Goal: Information Seeking & Learning: Learn about a topic

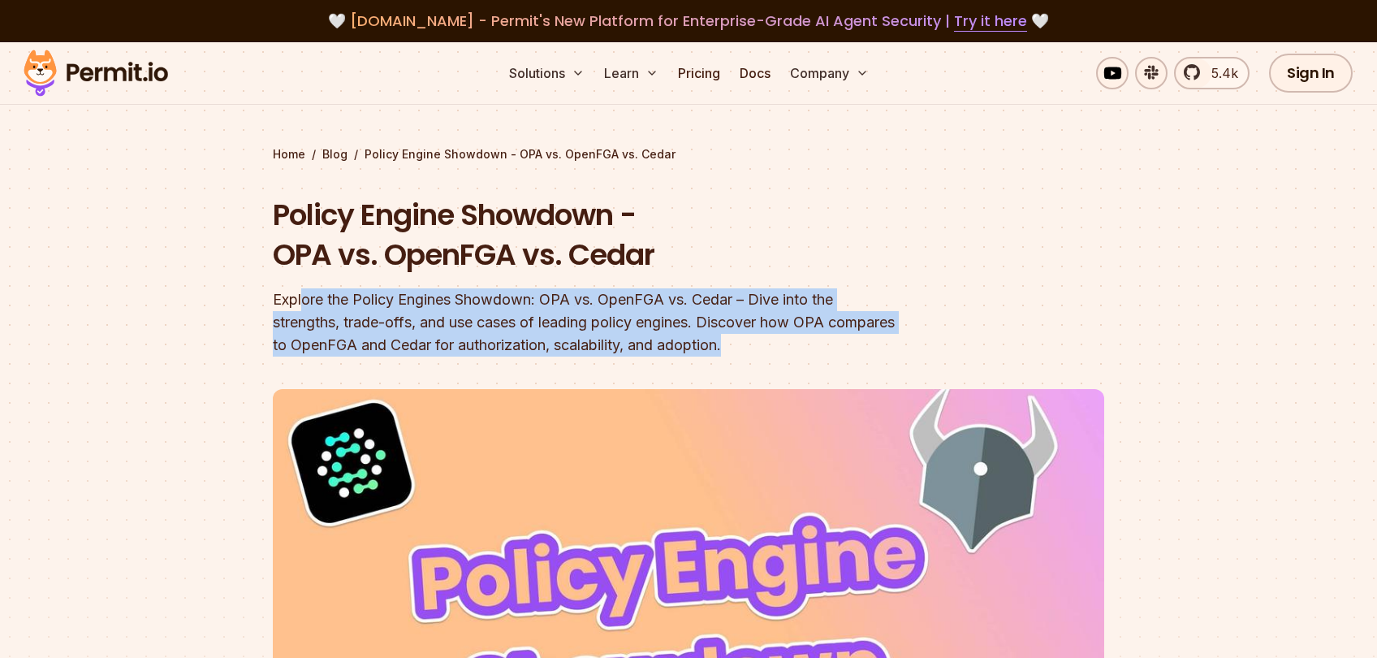
drag, startPoint x: 448, startPoint y: 304, endPoint x: 804, endPoint y: 343, distance: 357.7
click at [805, 343] on div "Explore the Policy Engines Showdown: OPA vs. OpenFGA vs. Cedar – Dive into the …" at bounding box center [585, 322] width 624 height 68
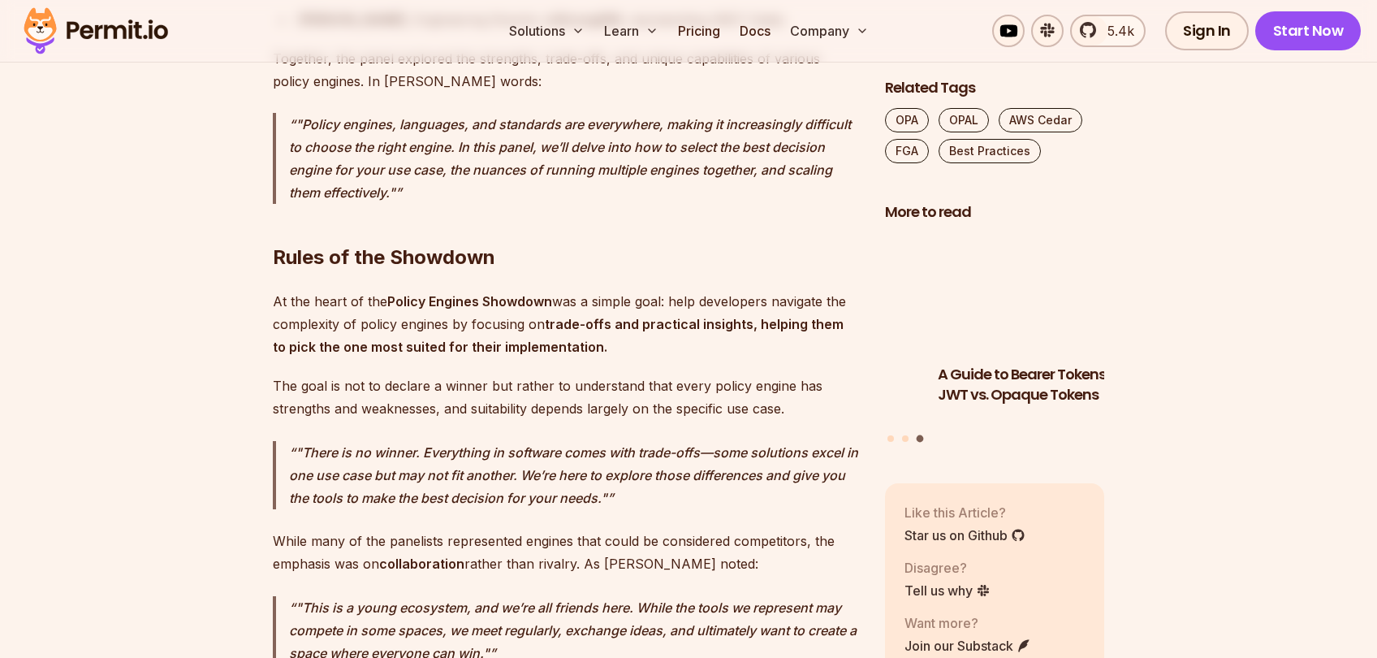
scroll to position [2030, 0]
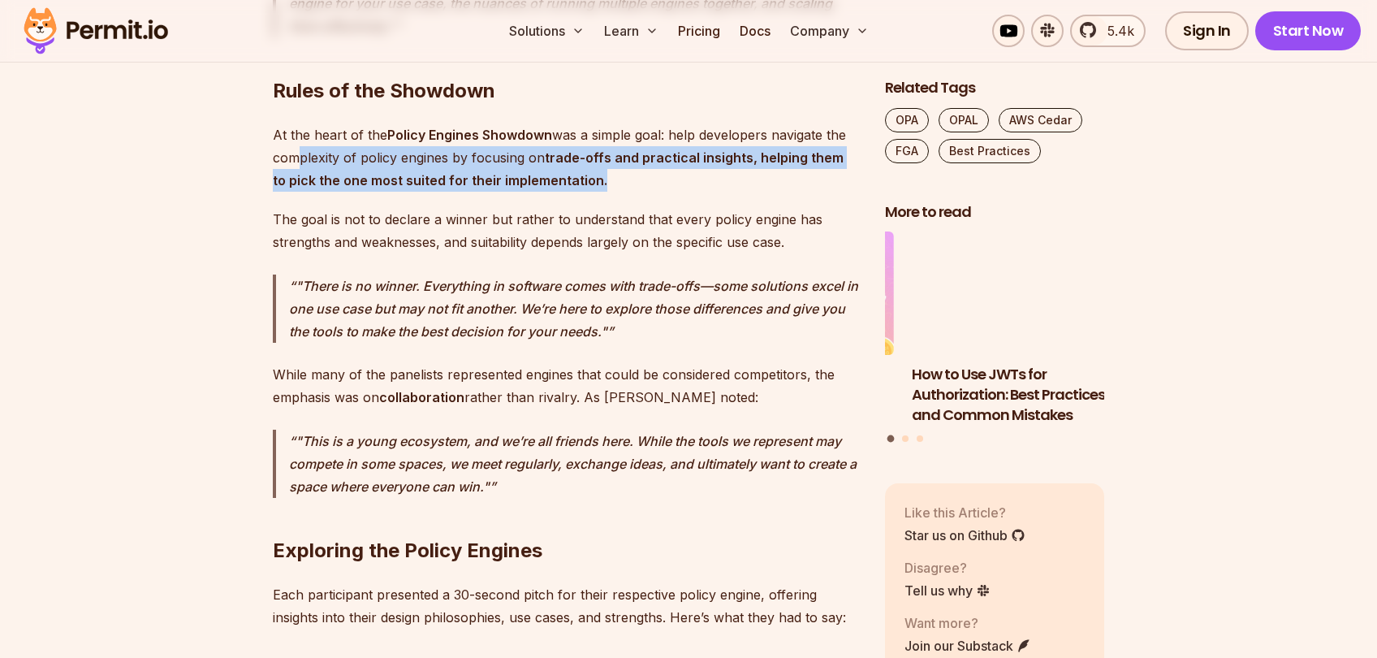
drag, startPoint x: 325, startPoint y: 140, endPoint x: 624, endPoint y: 165, distance: 300.6
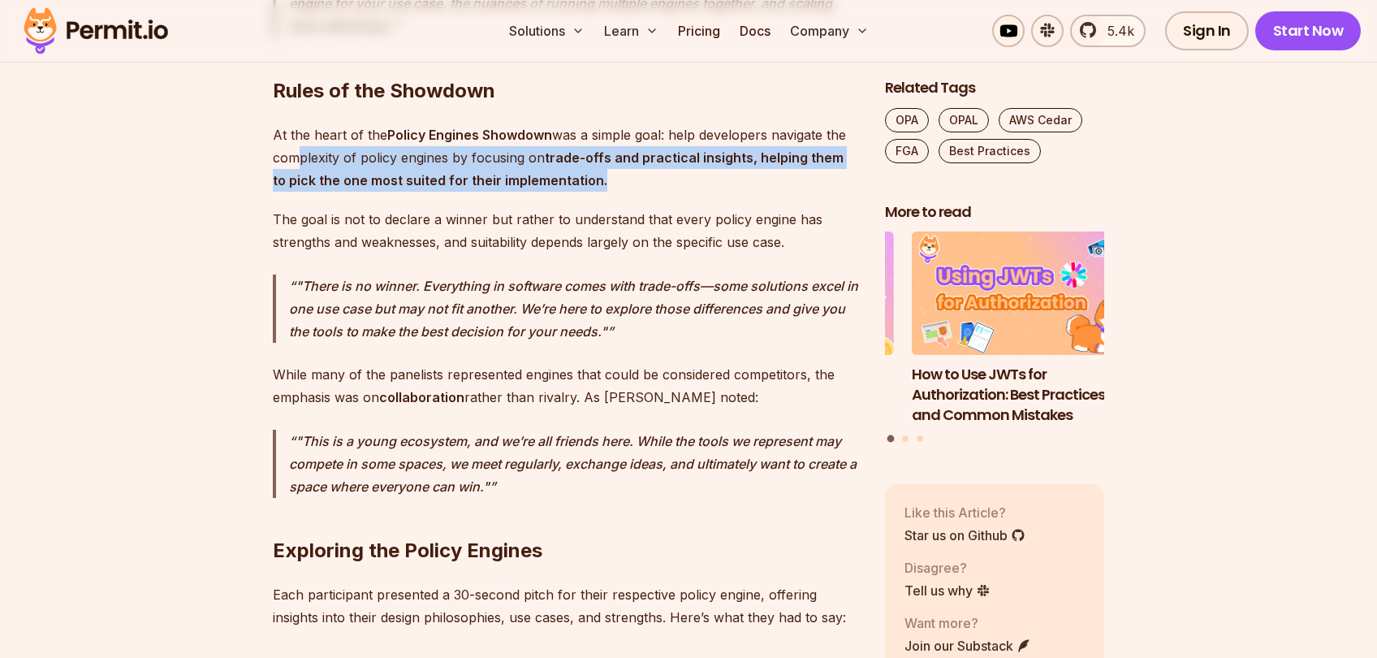
click at [624, 165] on p "At the heart of the Policy Engines Showdown was a simple goal: help developers …" at bounding box center [566, 157] width 586 height 68
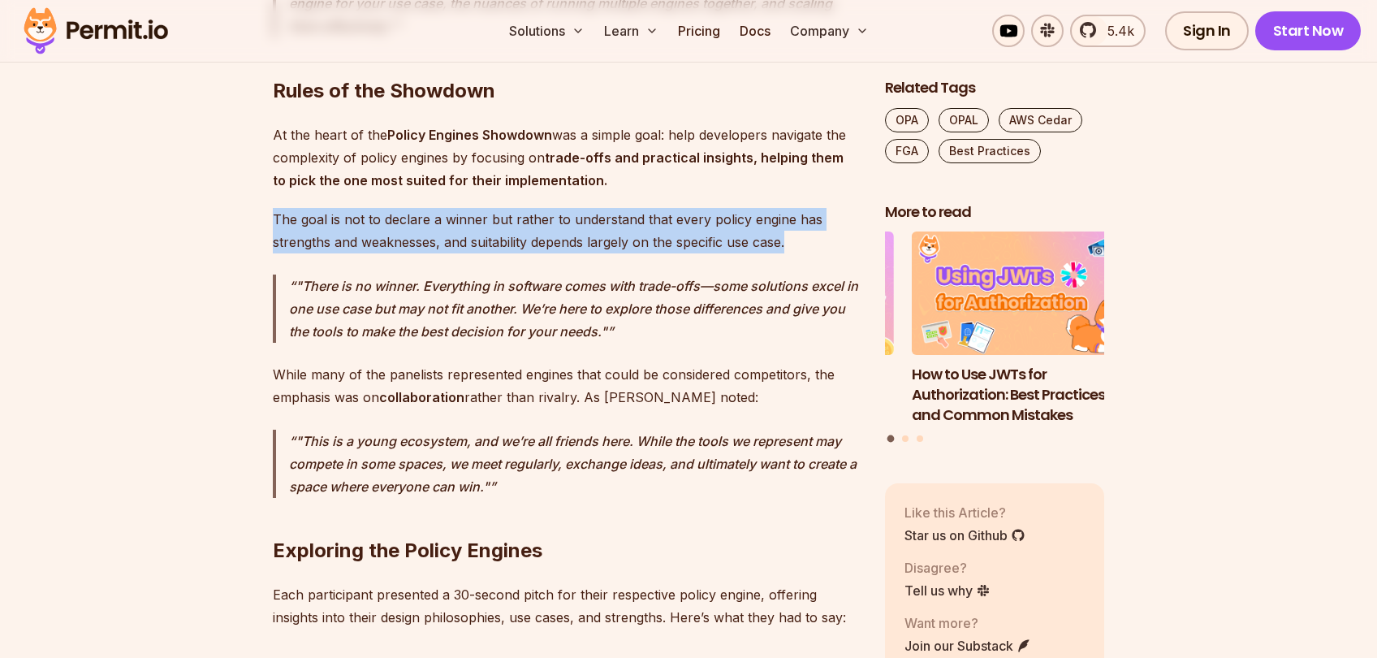
drag, startPoint x: 261, startPoint y: 198, endPoint x: 799, endPoint y: 231, distance: 539.2
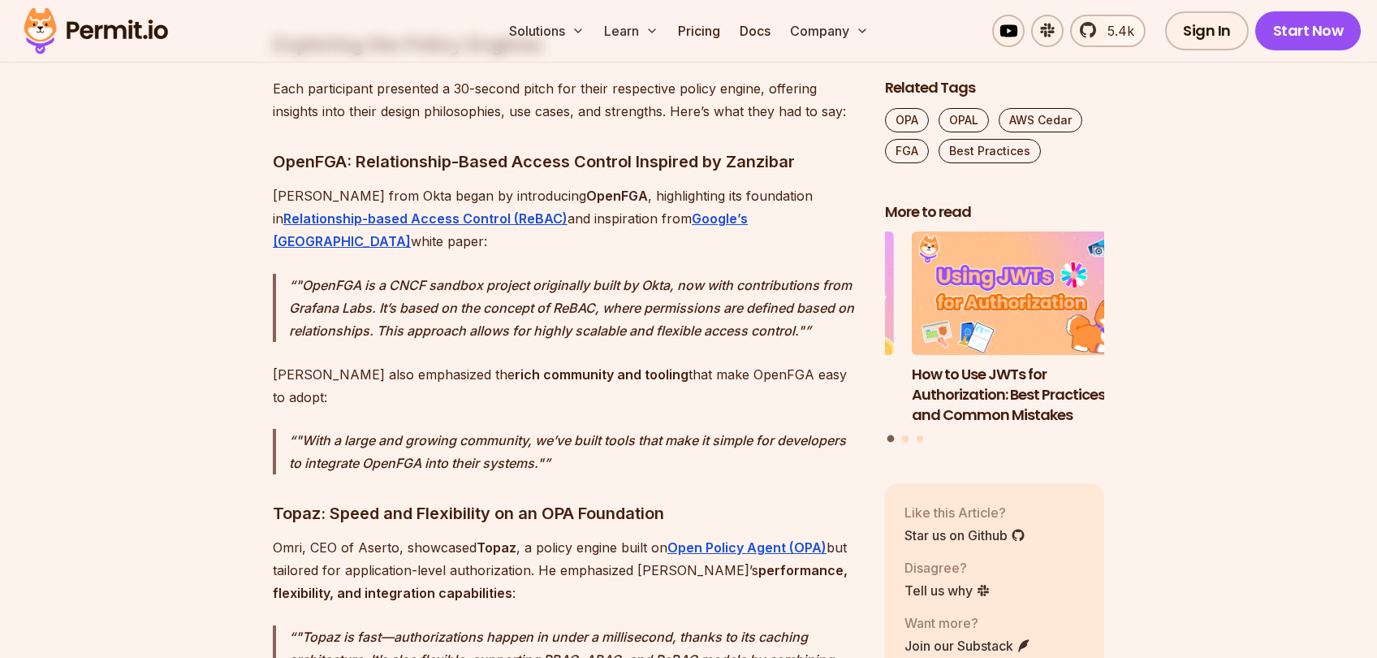
scroll to position [2679, 0]
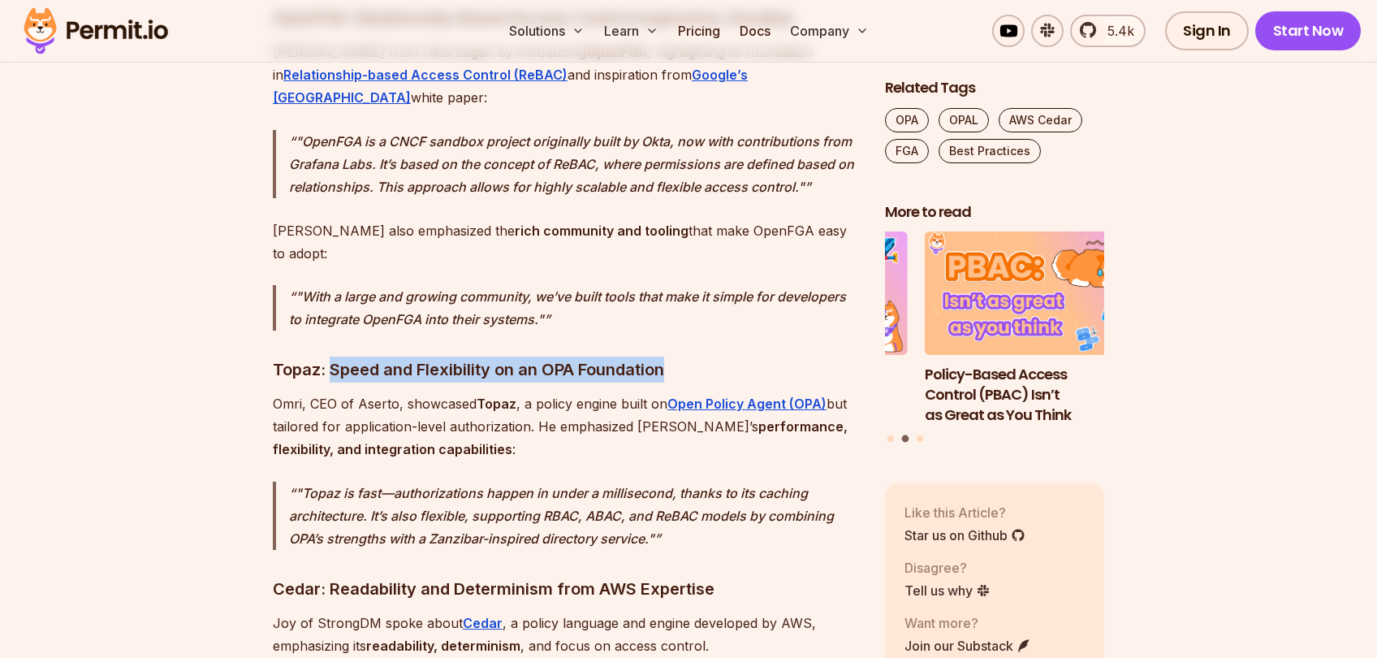
drag, startPoint x: 331, startPoint y: 303, endPoint x: 678, endPoint y: 304, distance: 346.7
click at [678, 356] on h3 "Topaz: Speed and Flexibility on an OPA Foundation" at bounding box center [566, 369] width 586 height 26
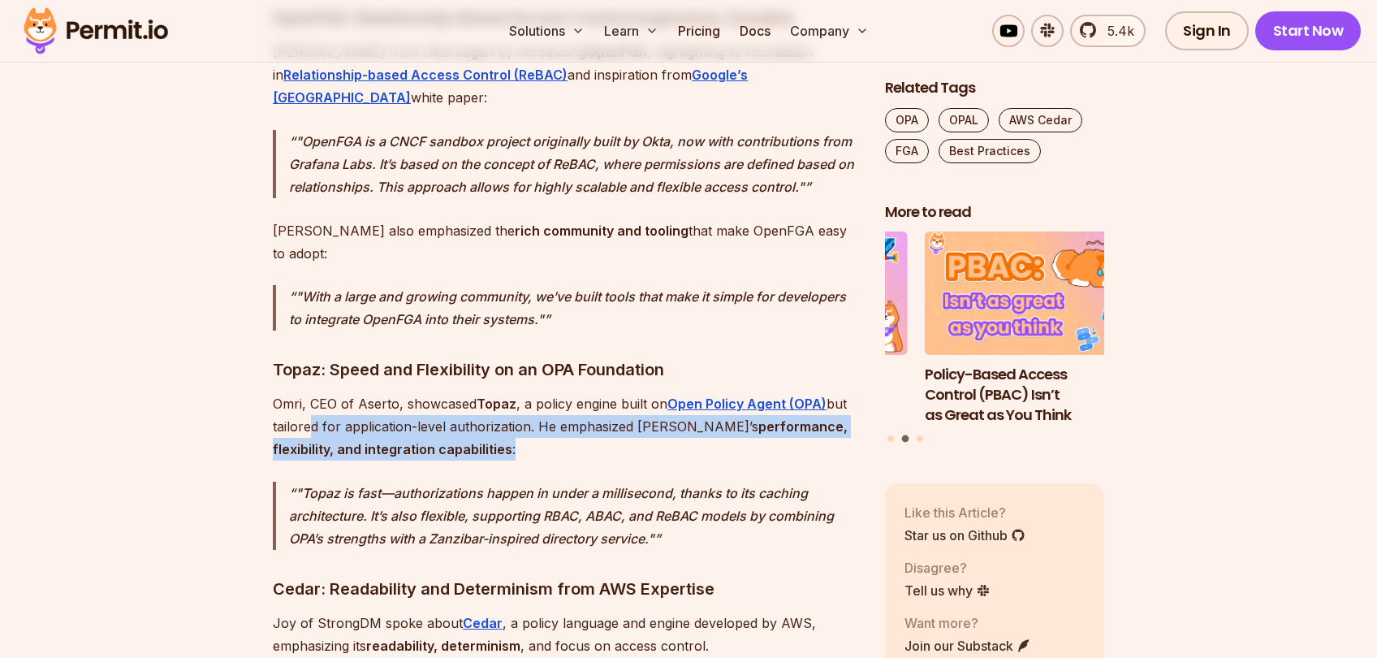
drag, startPoint x: 309, startPoint y: 359, endPoint x: 507, endPoint y: 373, distance: 198.6
click at [507, 392] on p "Omri, CEO of Aserto, showcased Topaz , a policy engine built on Open Policy Age…" at bounding box center [566, 426] width 586 height 68
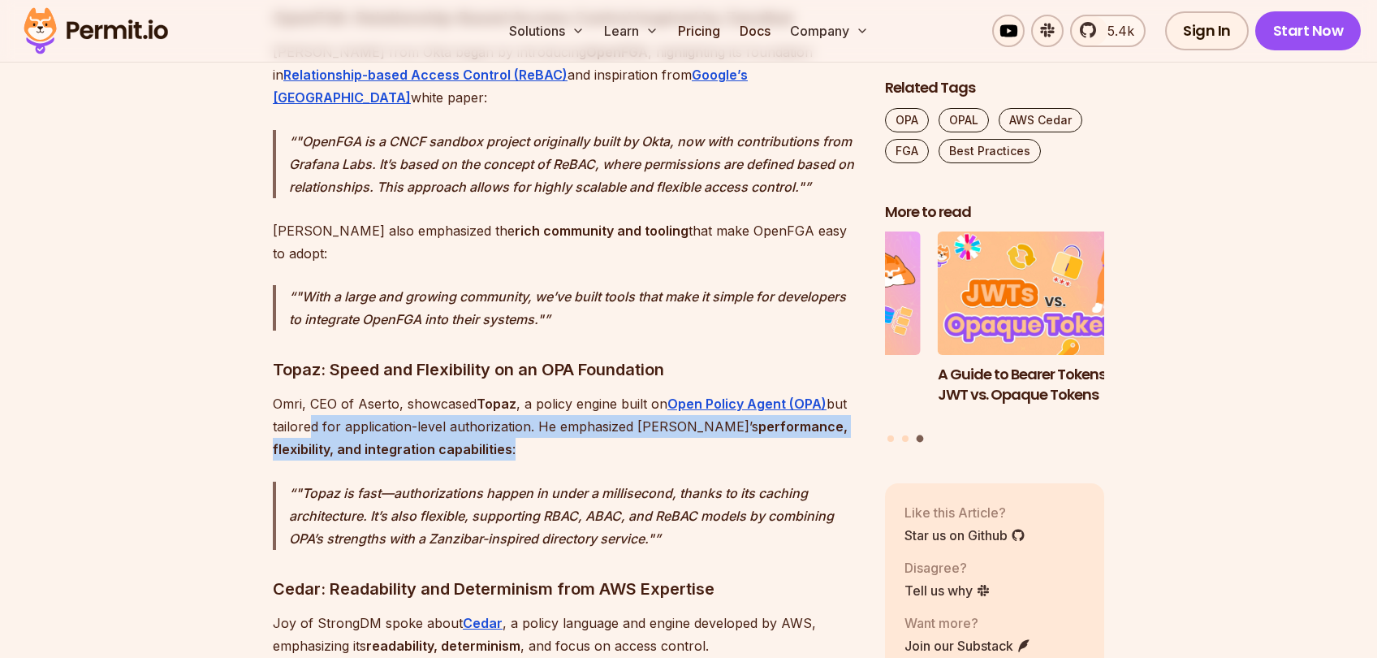
drag, startPoint x: 507, startPoint y: 373, endPoint x: 455, endPoint y: 373, distance: 52.8
click at [455, 392] on p "Omri, CEO of Aserto, showcased Topaz , a policy engine built on Open Policy Age…" at bounding box center [566, 426] width 586 height 68
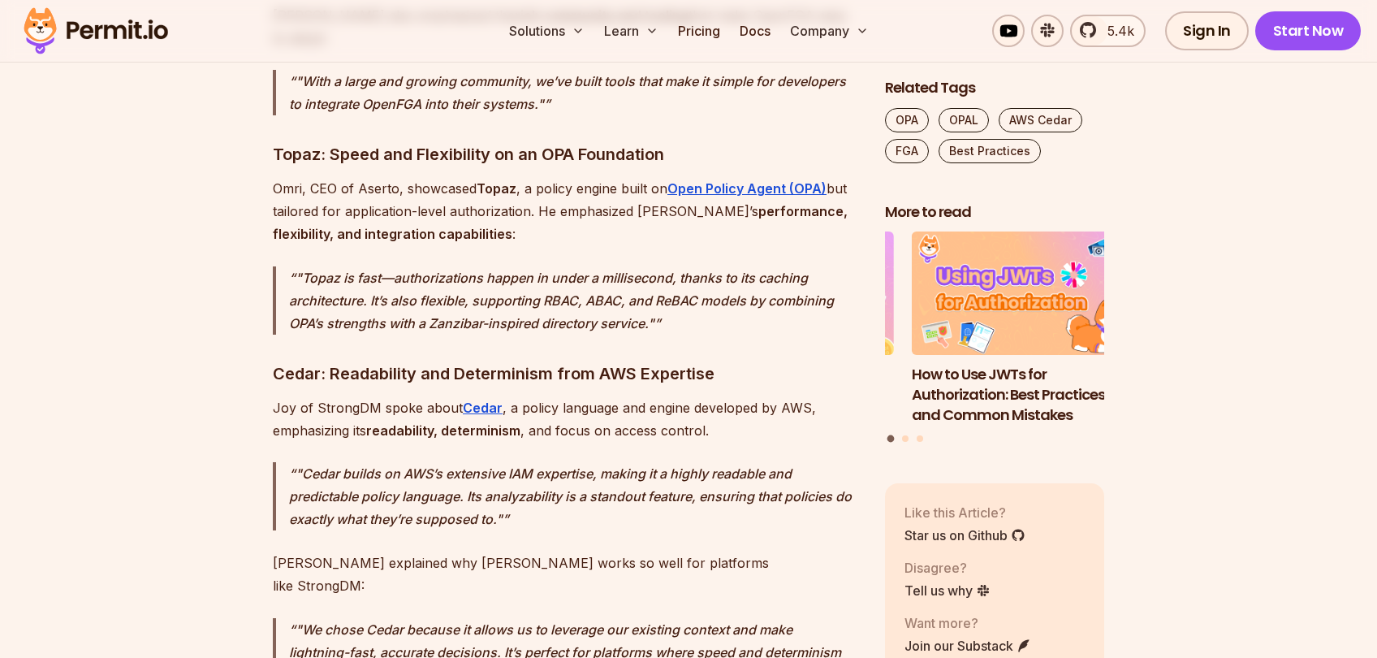
scroll to position [2923, 0]
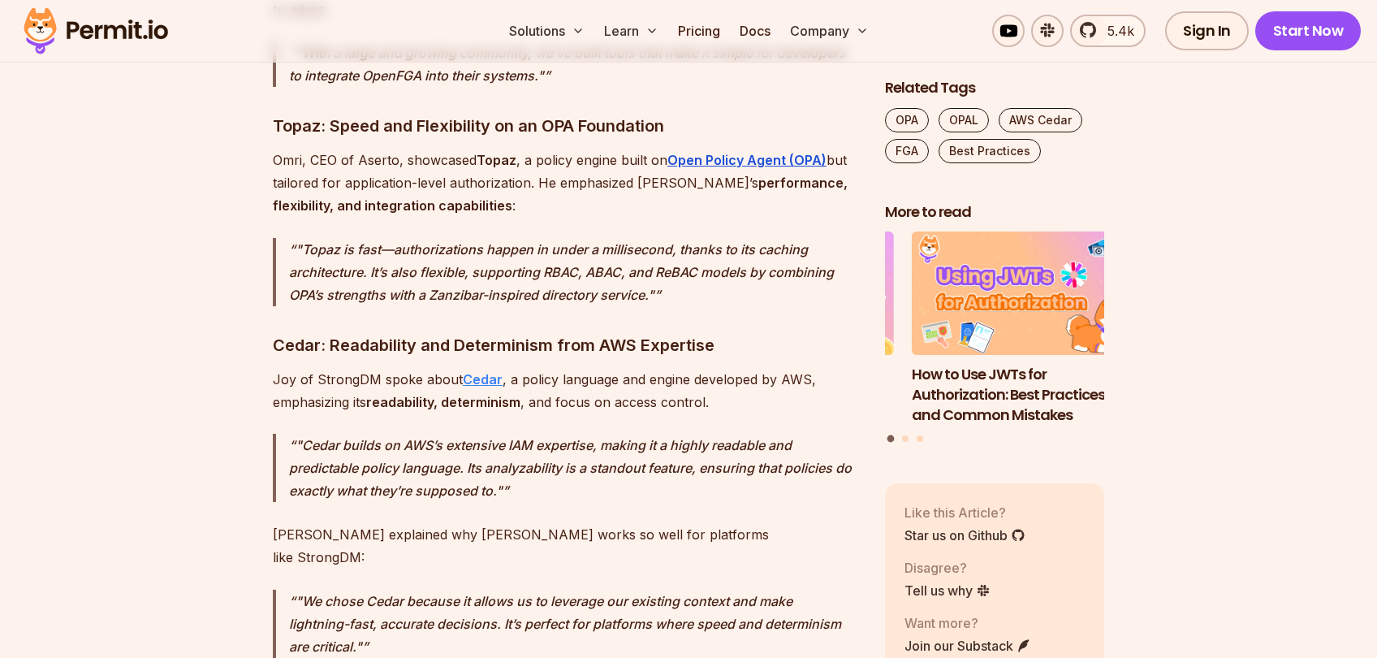
click at [481, 371] on strong "Cedar" at bounding box center [483, 379] width 40 height 16
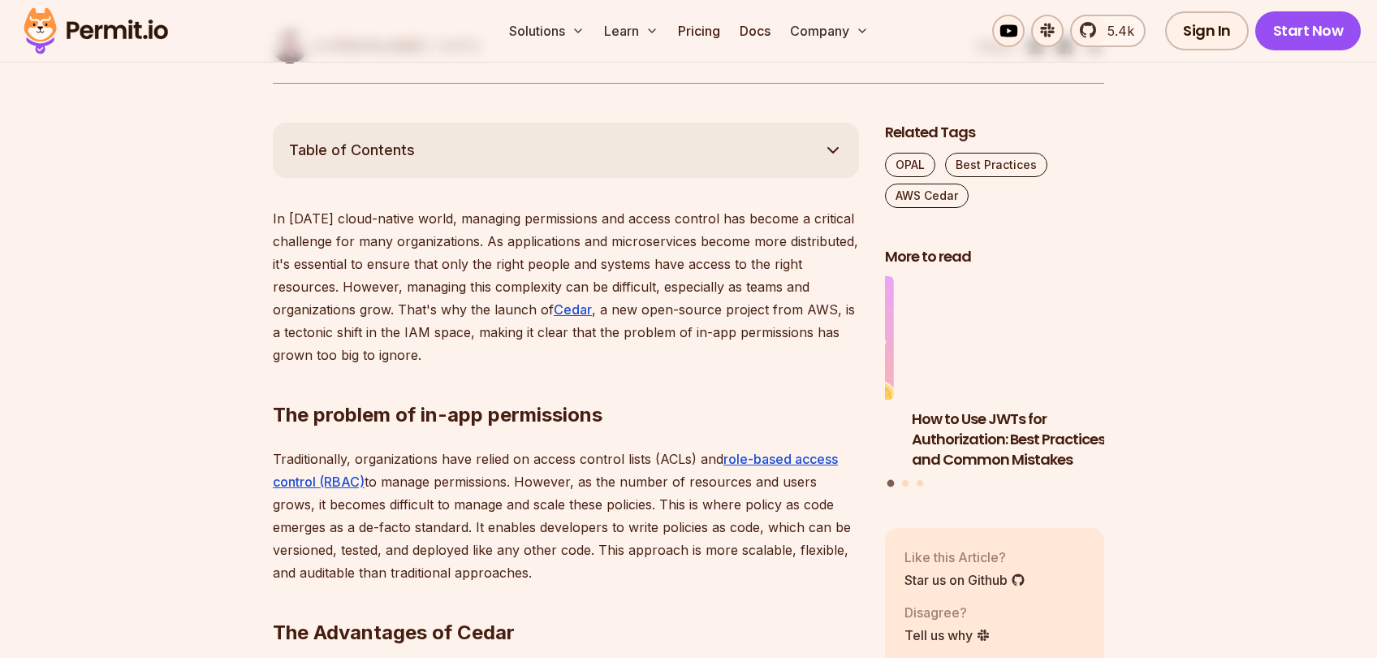
scroll to position [974, 0]
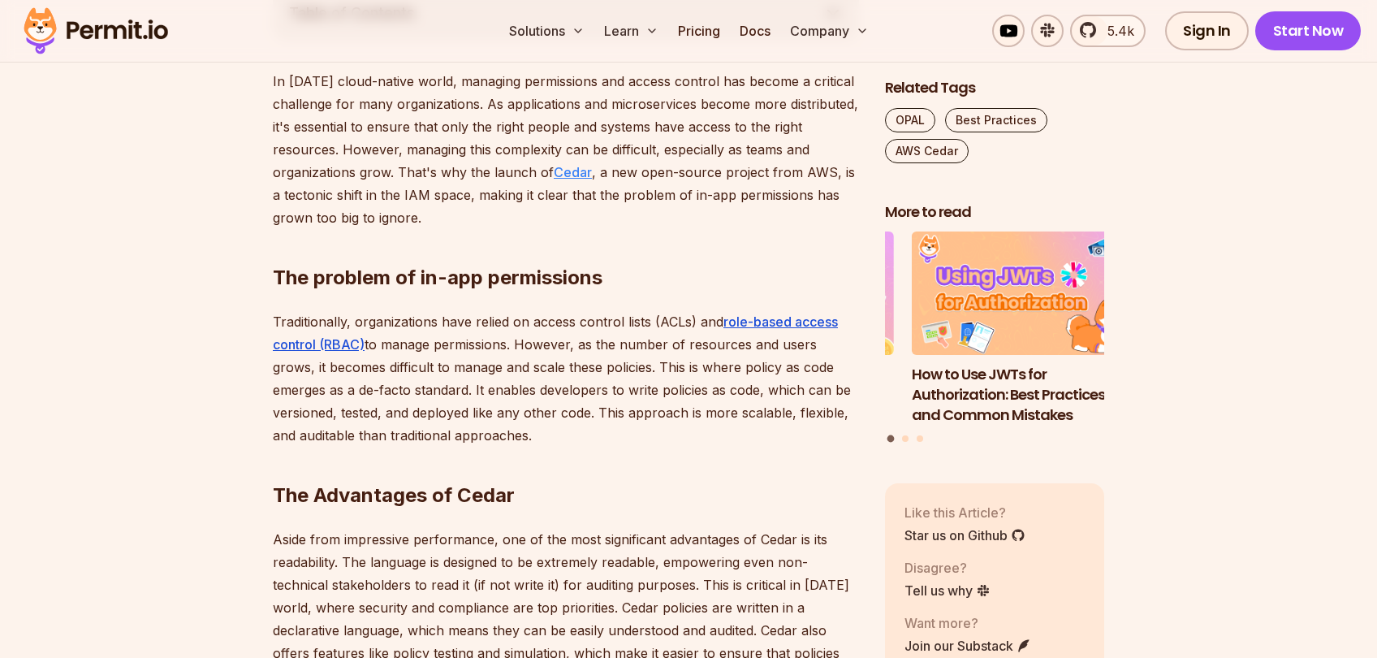
click at [567, 174] on link "Cedar" at bounding box center [573, 172] width 38 height 16
